Goal: Find contact information: Find contact information

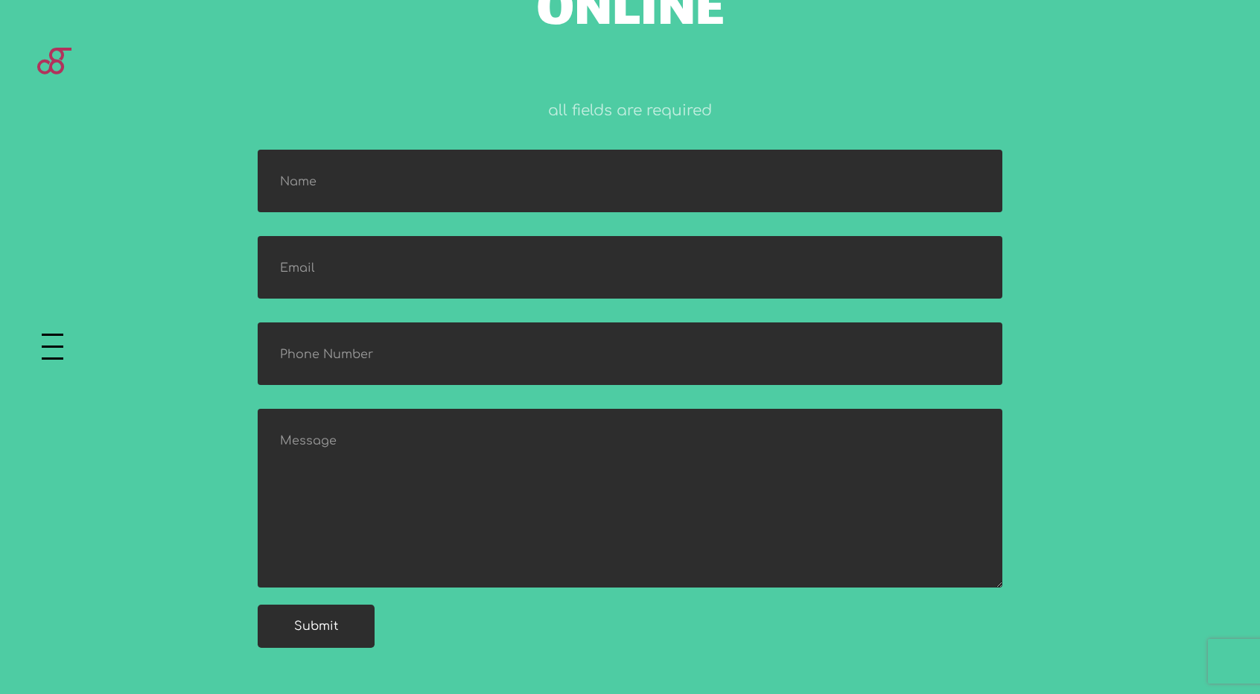
scroll to position [1614, 0]
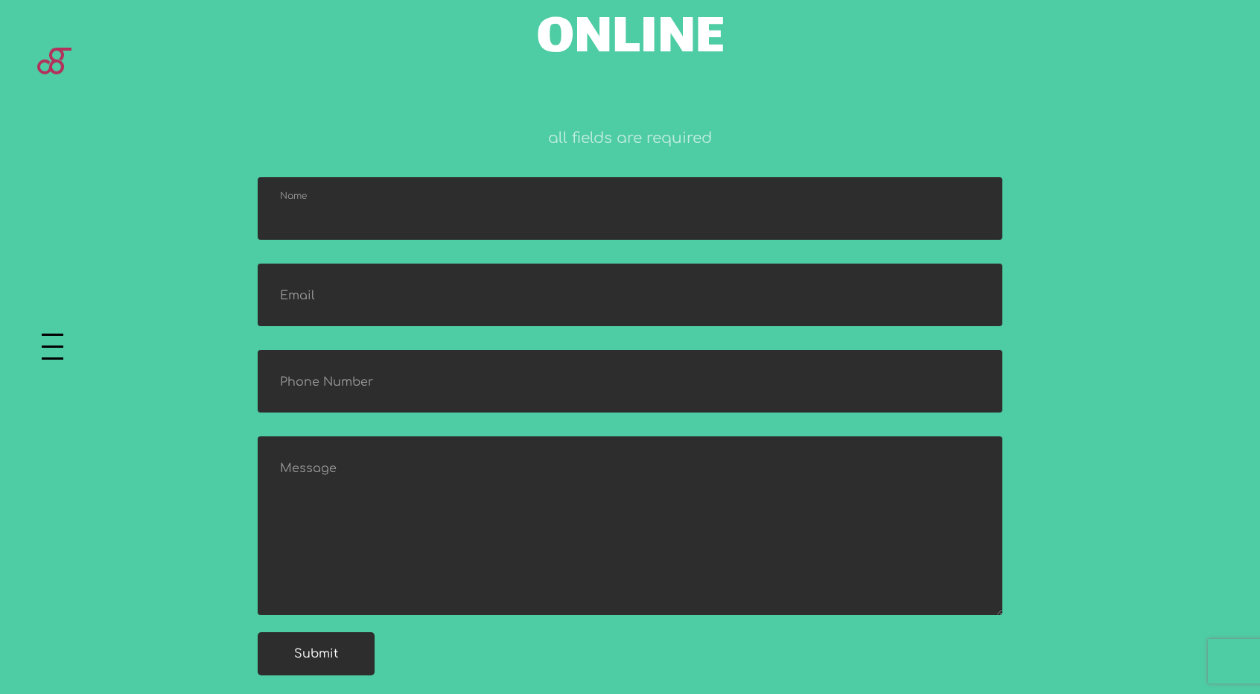
click at [864, 187] on input "text" at bounding box center [630, 208] width 745 height 63
click at [454, 233] on input "text" at bounding box center [630, 208] width 745 height 63
type input "[PERSON_NAME]"
type input "[EMAIL_ADDRESS][DOMAIN_NAME]"
click at [416, 410] on input "text" at bounding box center [630, 381] width 745 height 63
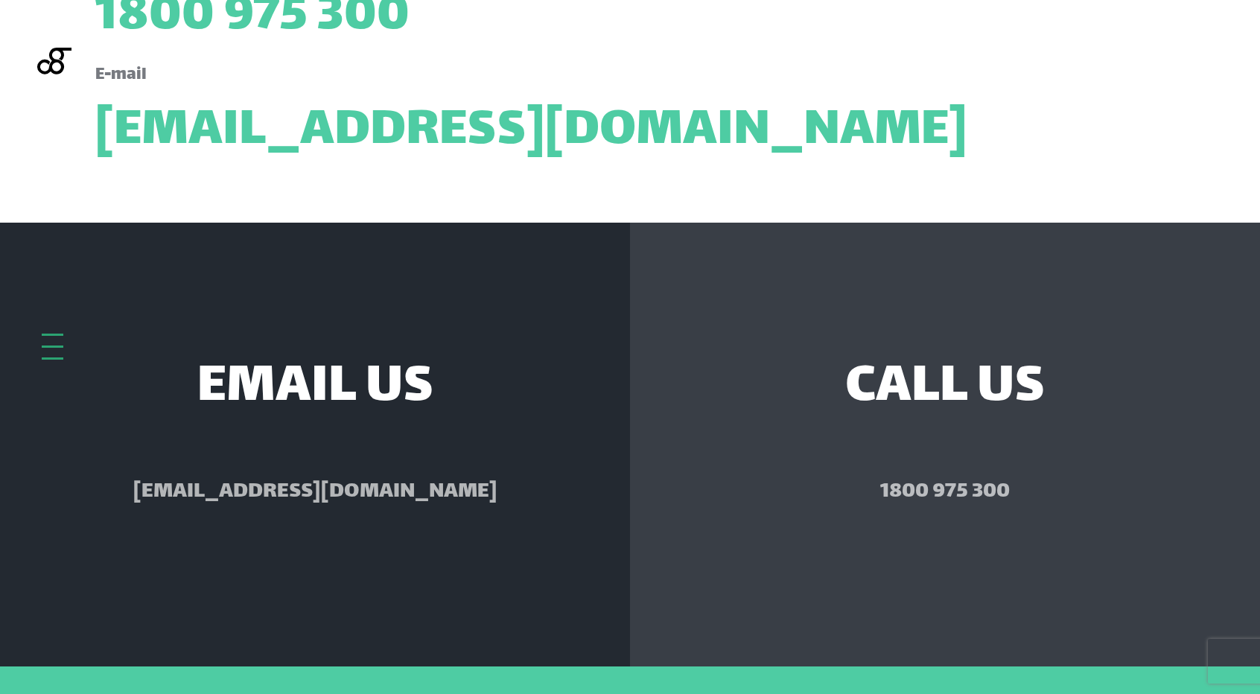
scroll to position [0, 0]
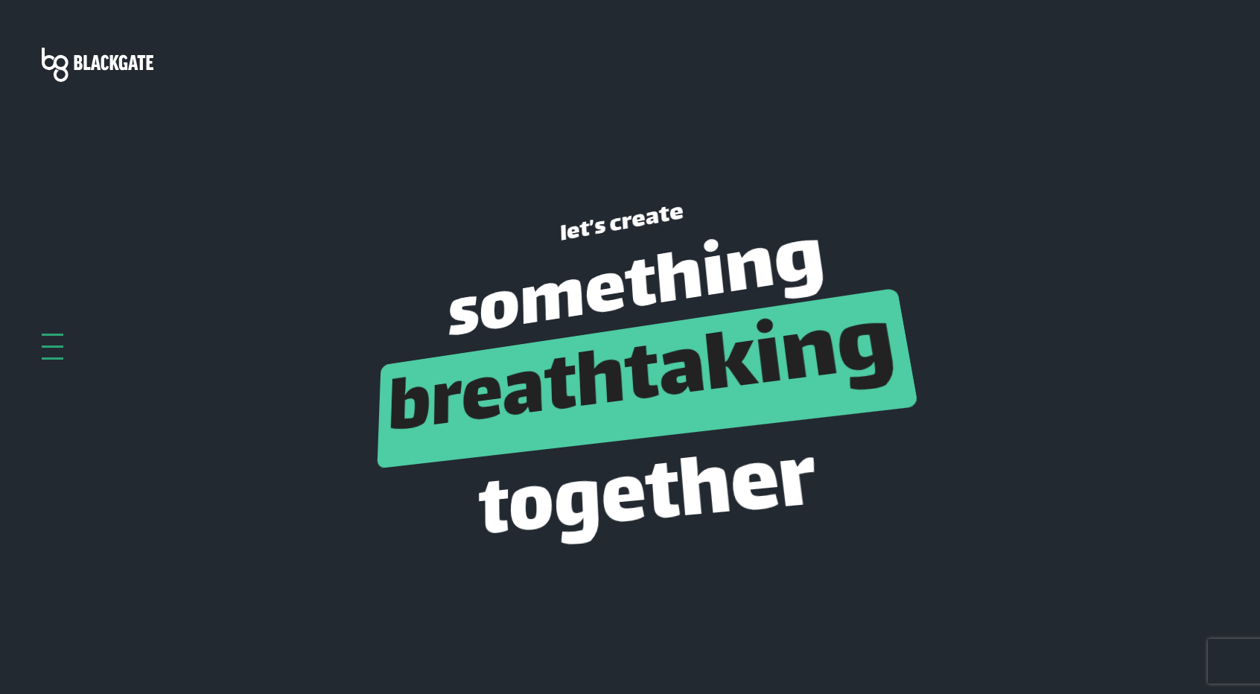
click at [71, 69] on img at bounding box center [98, 65] width 112 height 34
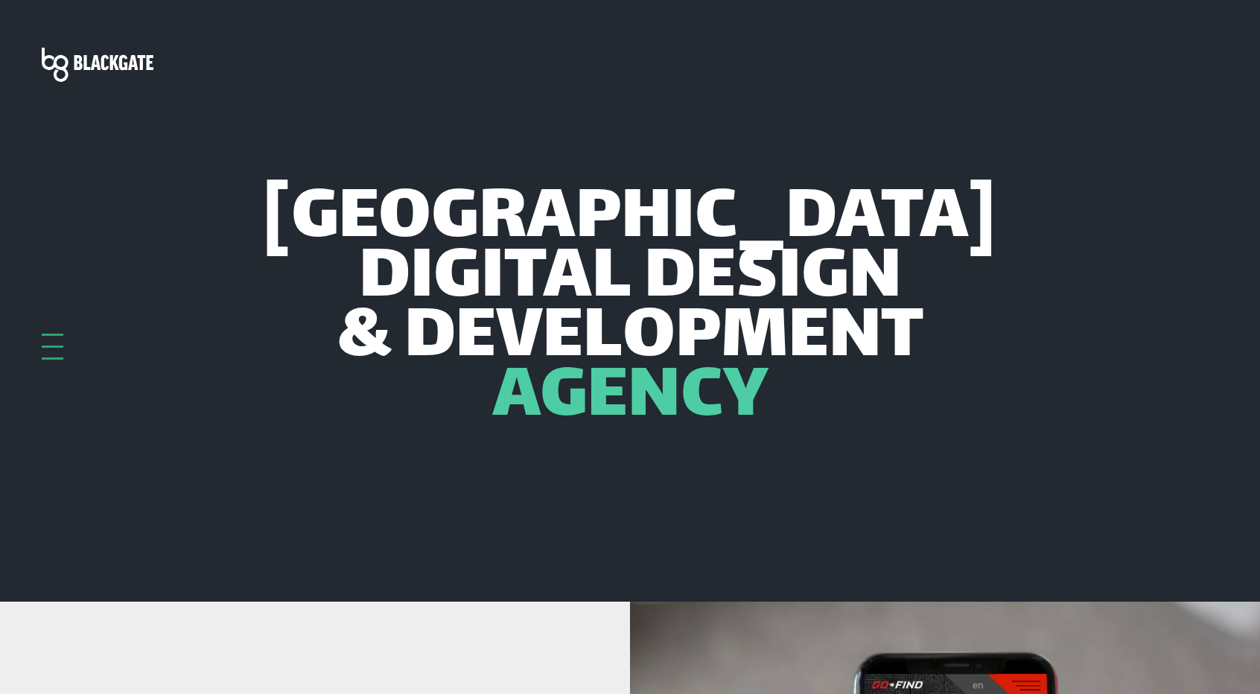
click at [27, 343] on header "Adelaide Digital Design & Development Agency" at bounding box center [630, 301] width 1260 height 602
click at [49, 349] on div at bounding box center [53, 347] width 22 height 26
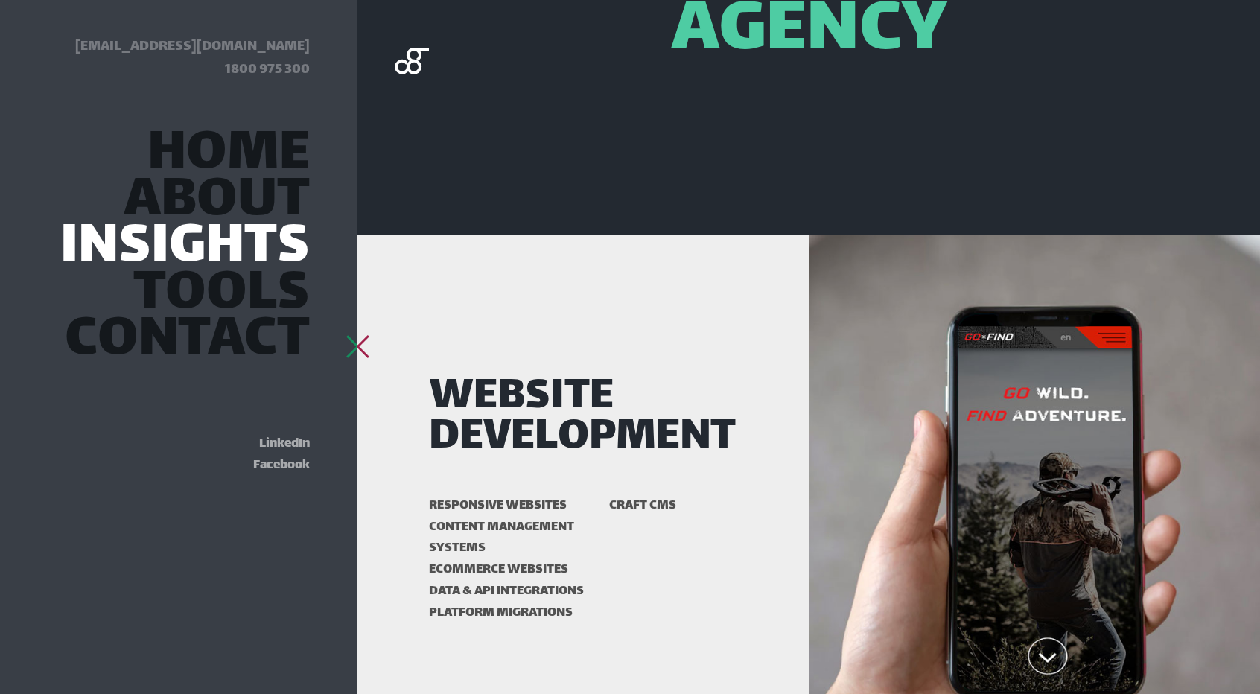
scroll to position [372, 0]
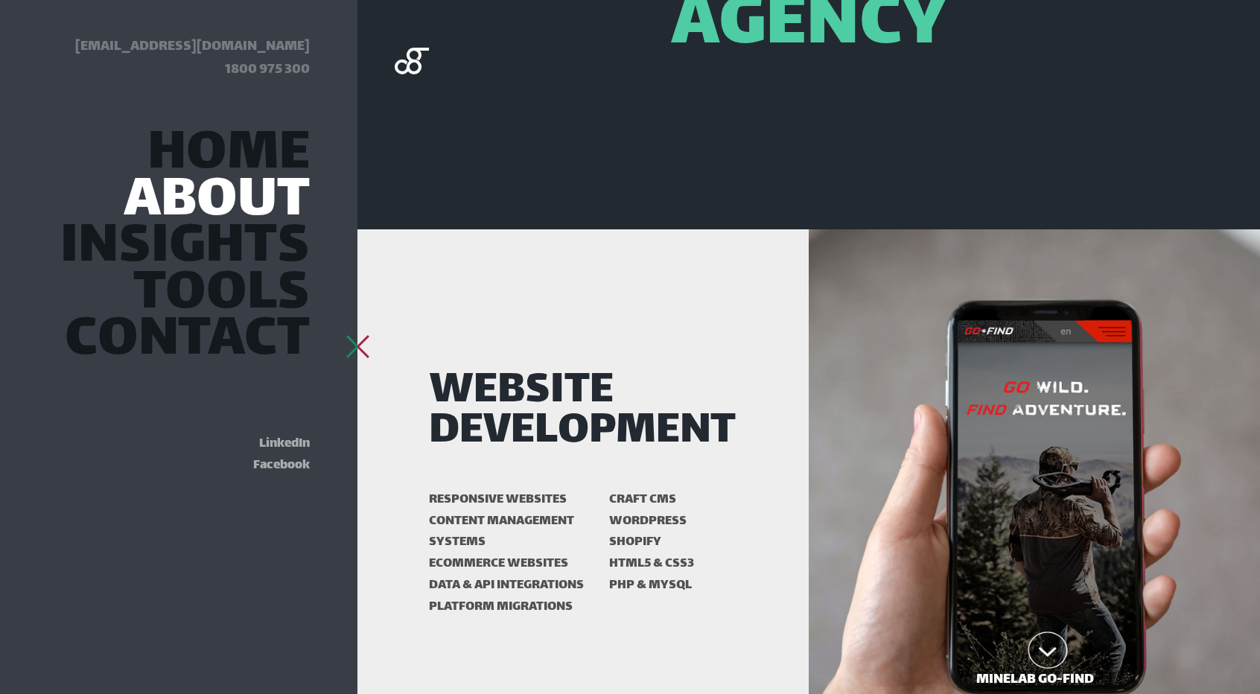
click at [229, 191] on link "About" at bounding box center [217, 202] width 186 height 40
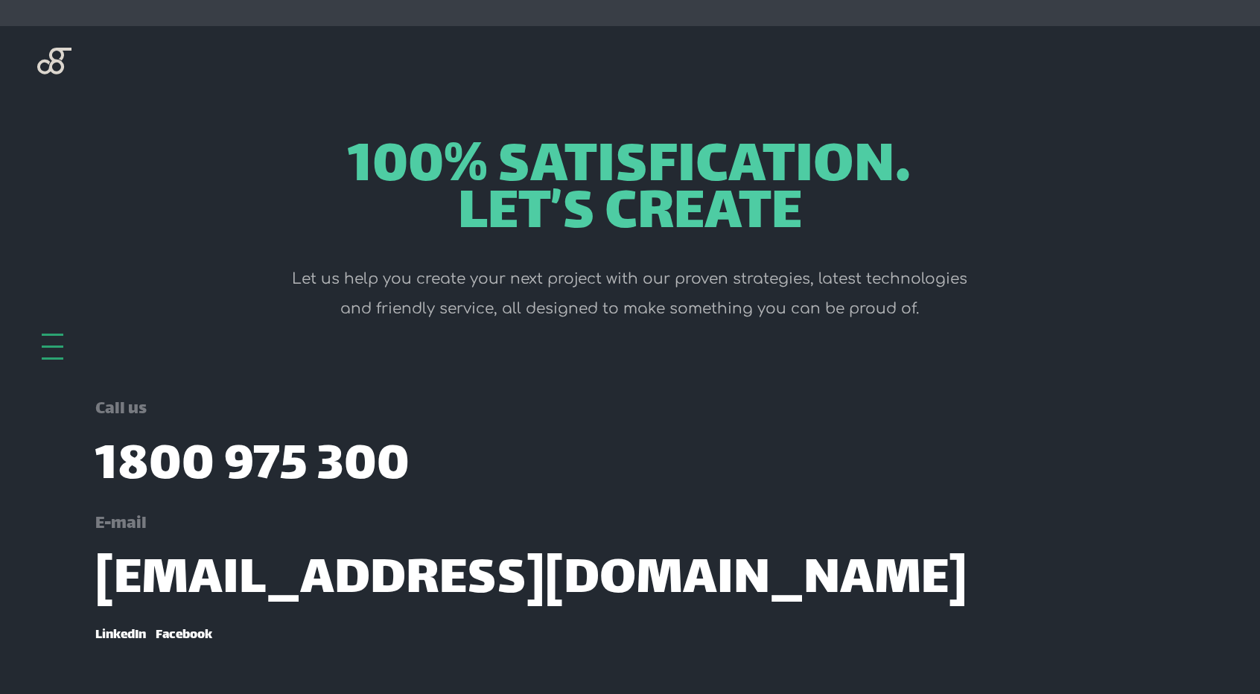
scroll to position [1841, 0]
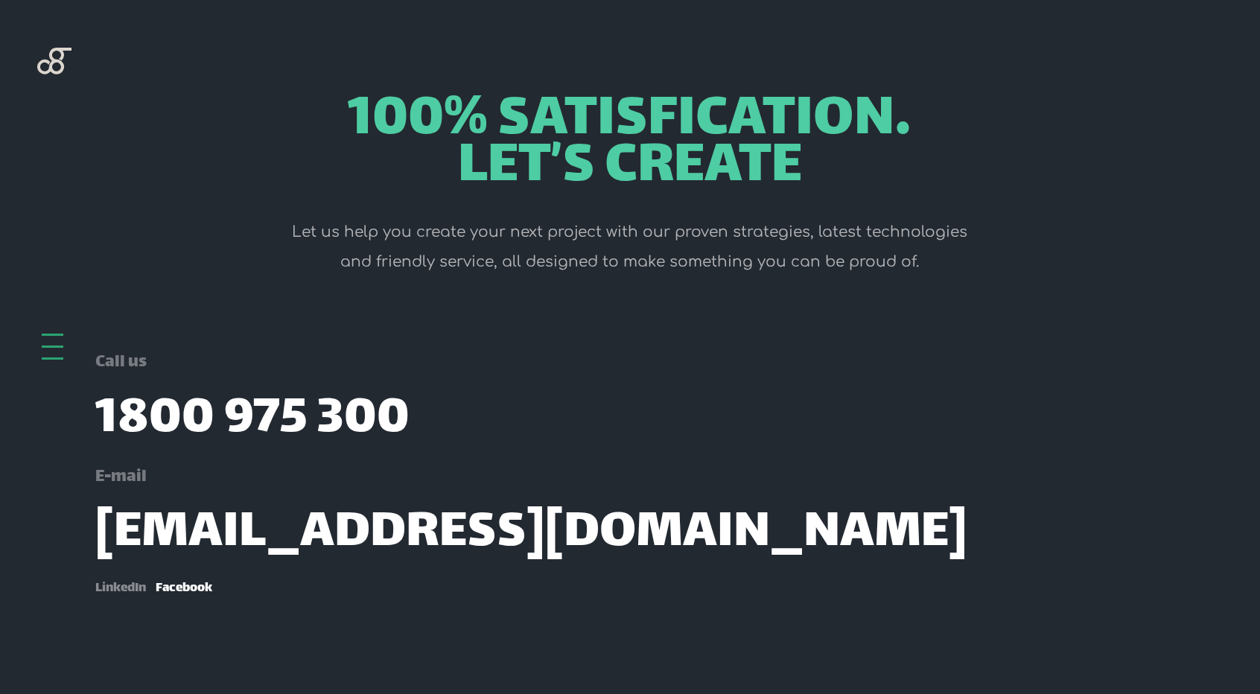
click at [125, 588] on link "LinkedIn" at bounding box center [120, 588] width 51 height 22
